Goal: Navigation & Orientation: Find specific page/section

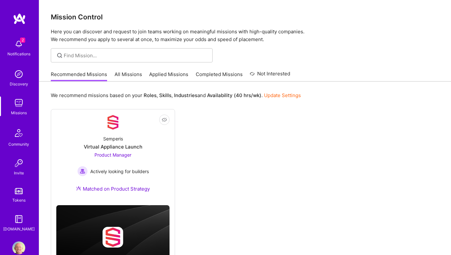
click at [131, 75] on link "All Missions" at bounding box center [129, 76] width 28 height 11
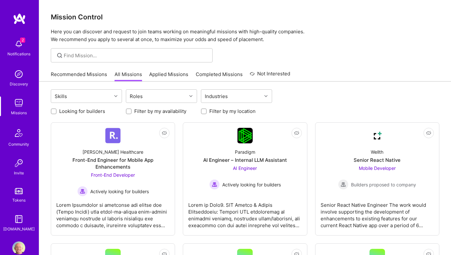
click at [95, 73] on link "Recommended Missions" at bounding box center [79, 76] width 56 height 11
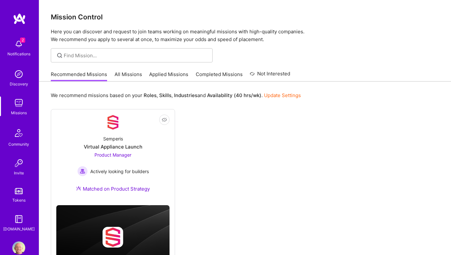
click at [19, 46] on img at bounding box center [18, 44] width 13 height 13
click at [19, 46] on div "2 Notifications Discovery Missions Community Invite Tokens [DOMAIN_NAME]" at bounding box center [19, 134] width 39 height 196
